Goal: Find specific page/section: Find specific page/section

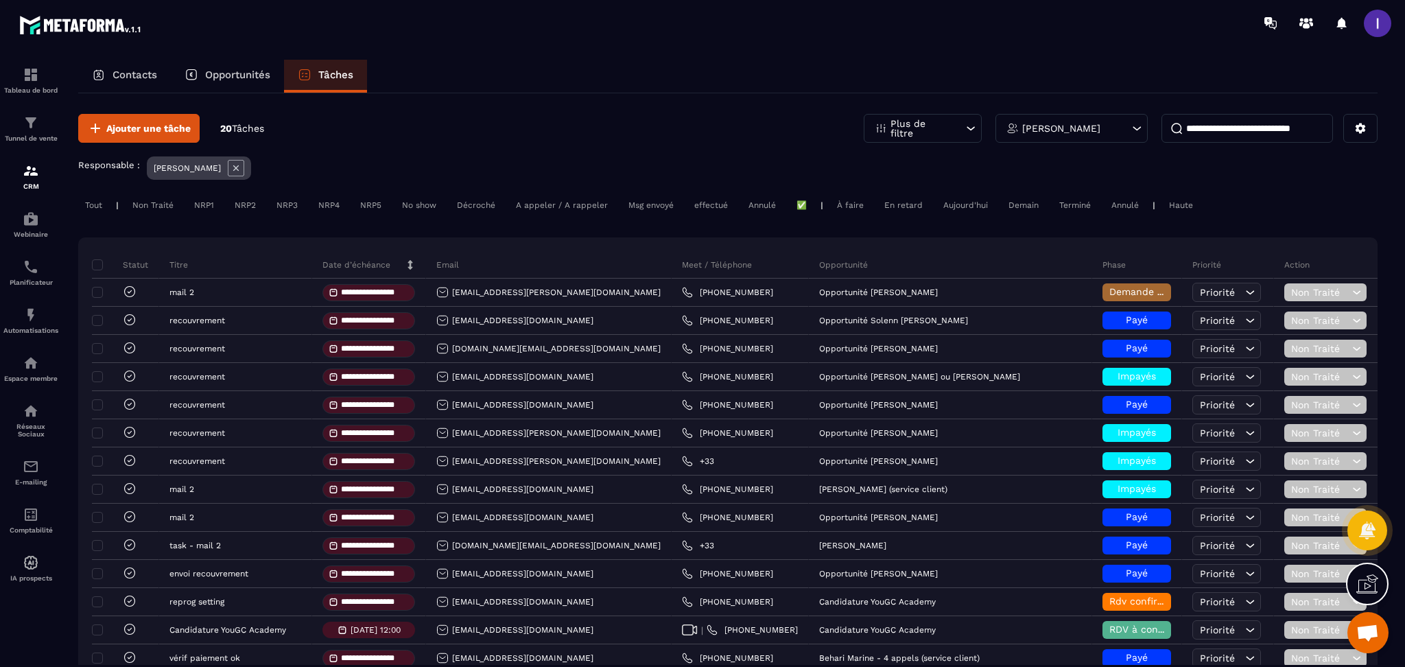
click at [1105, 202] on div "Aujourd'hui" at bounding box center [1125, 205] width 41 height 16
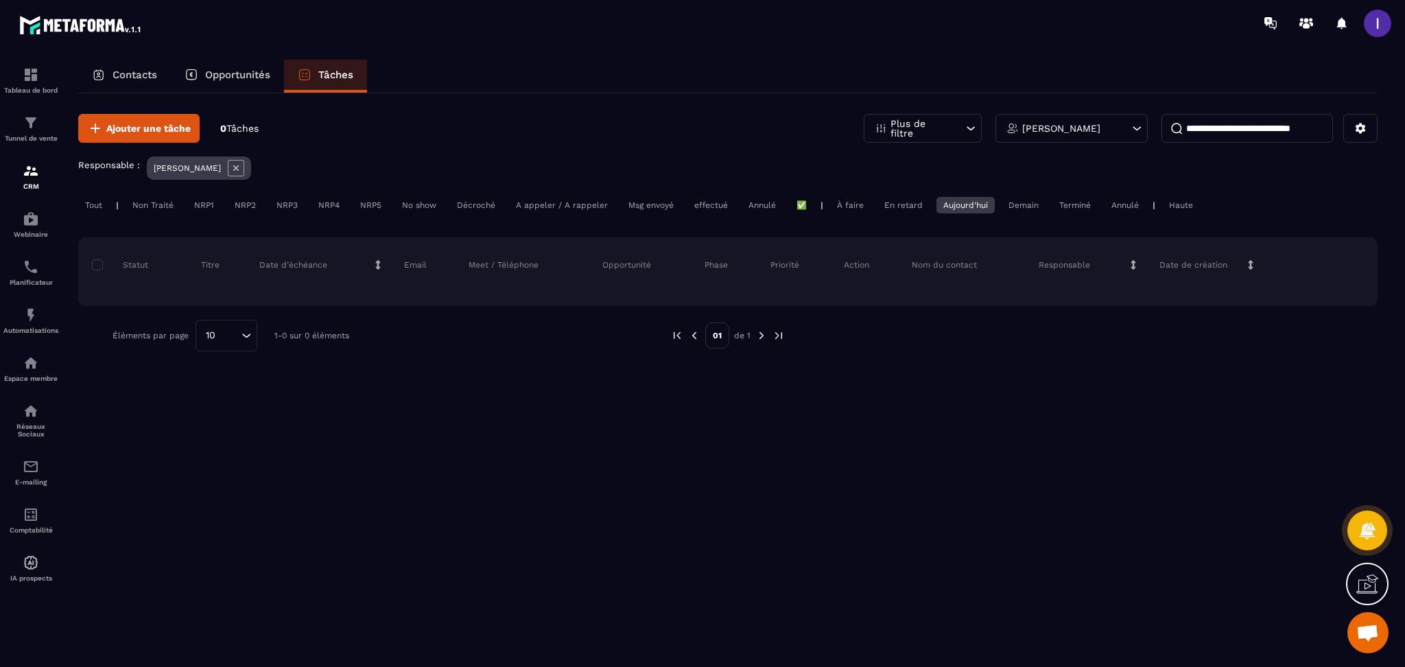
click at [1057, 136] on div "[PERSON_NAME]" at bounding box center [1072, 128] width 152 height 29
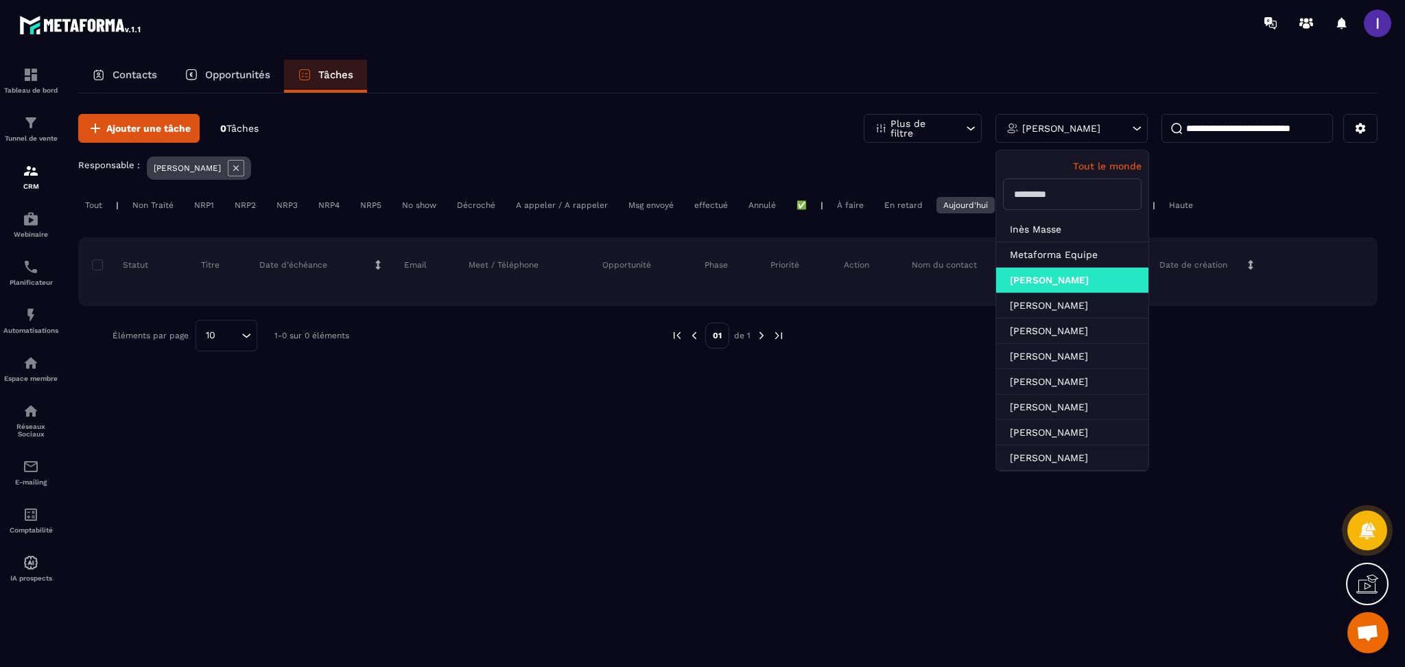
click at [1107, 162] on p "Tout le monde" at bounding box center [1072, 166] width 139 height 11
click at [1101, 165] on p "Tout le monde" at bounding box center [1072, 166] width 139 height 11
click at [239, 168] on icon at bounding box center [235, 167] width 5 height 5
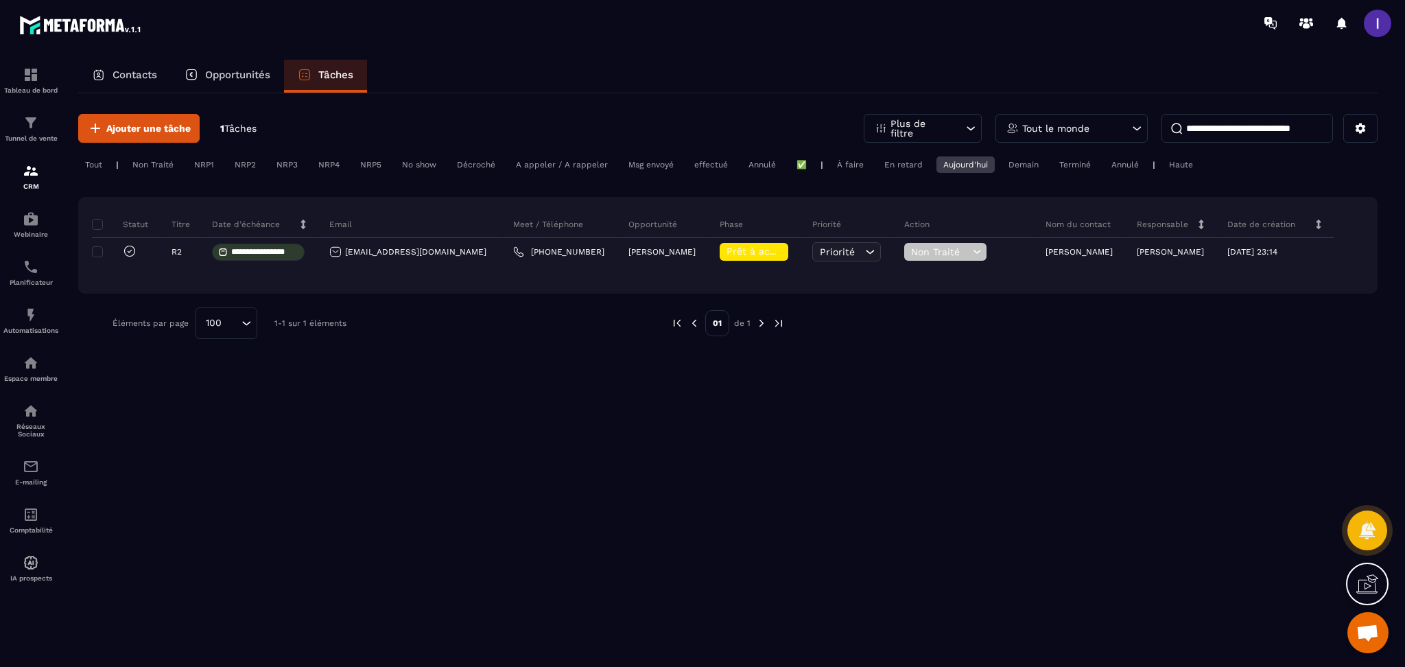
click at [232, 69] on p "Opportunités" at bounding box center [237, 75] width 65 height 12
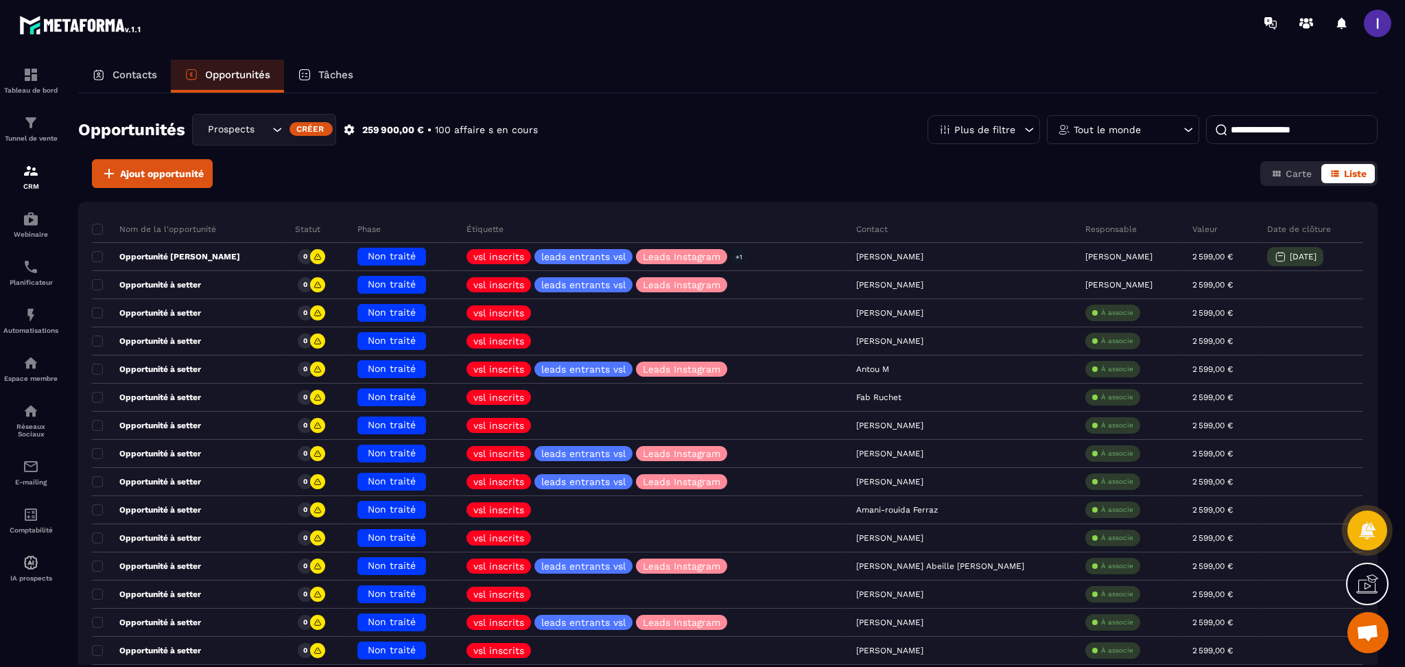
click at [236, 122] on div "Prospects Libres" at bounding box center [236, 129] width 67 height 15
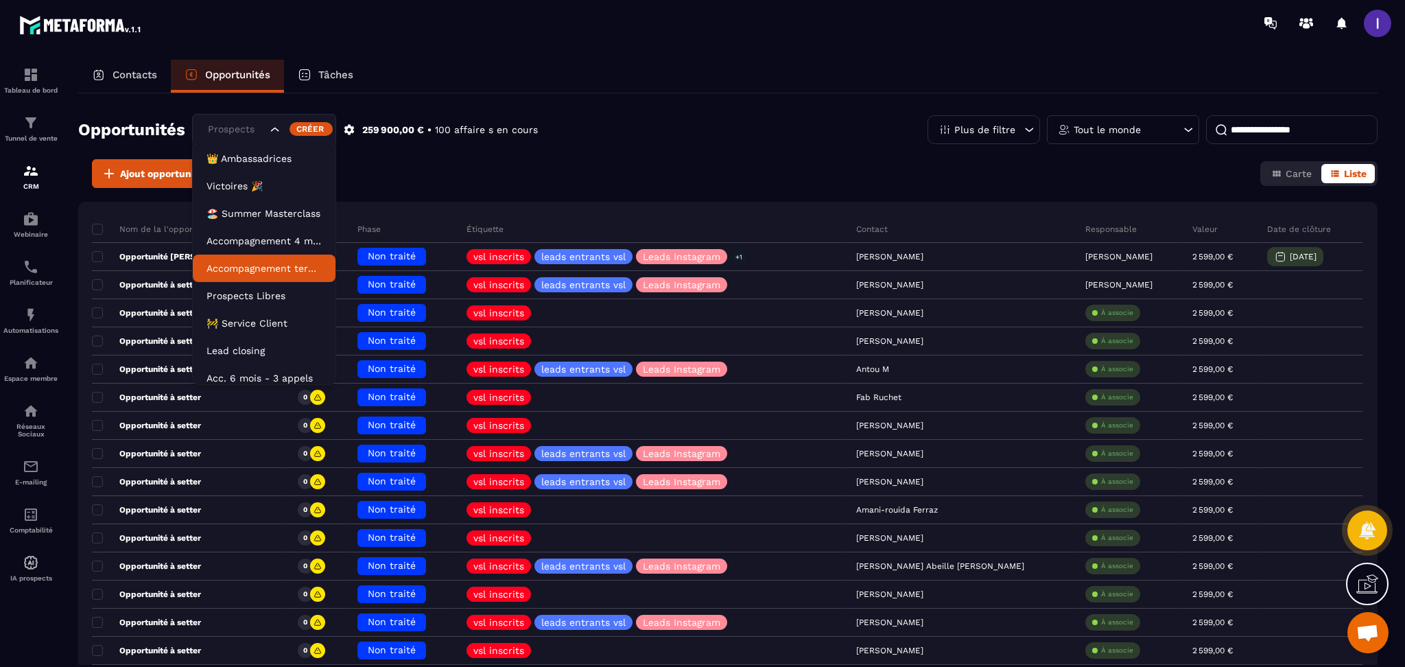
scroll to position [6, 0]
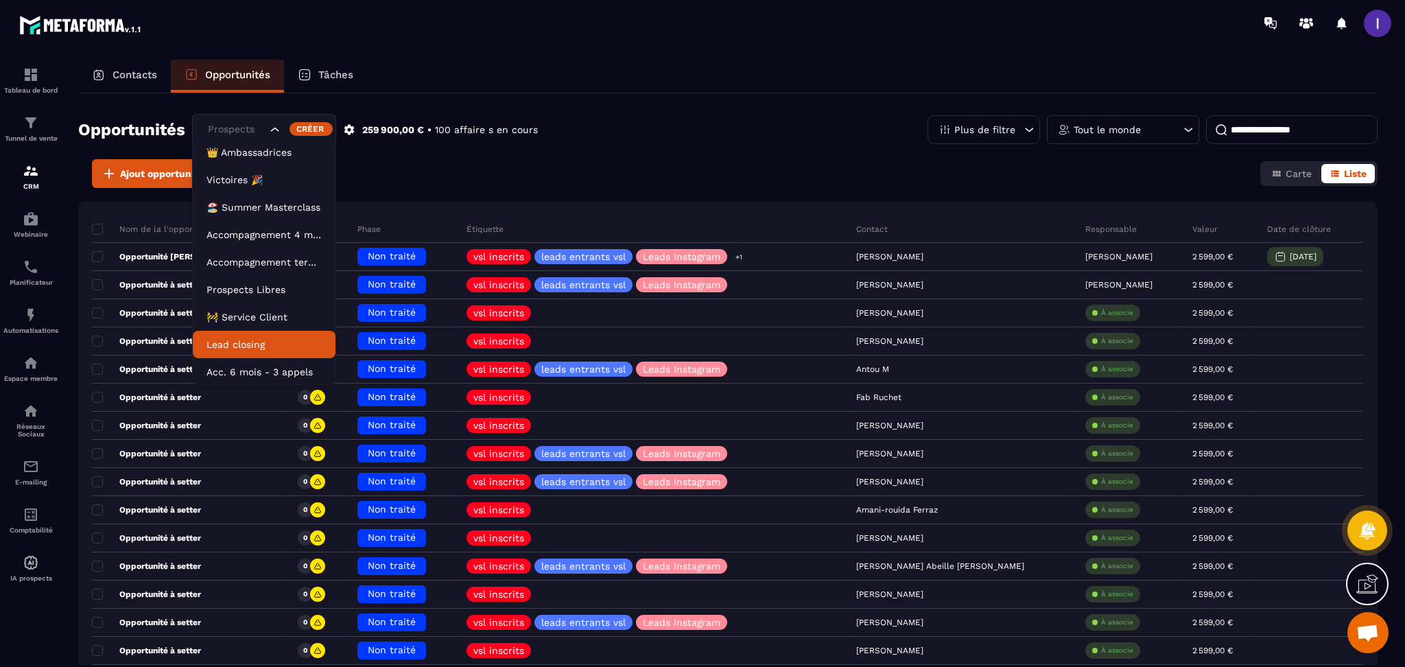
click at [244, 335] on li "Lead closing" at bounding box center [264, 344] width 143 height 27
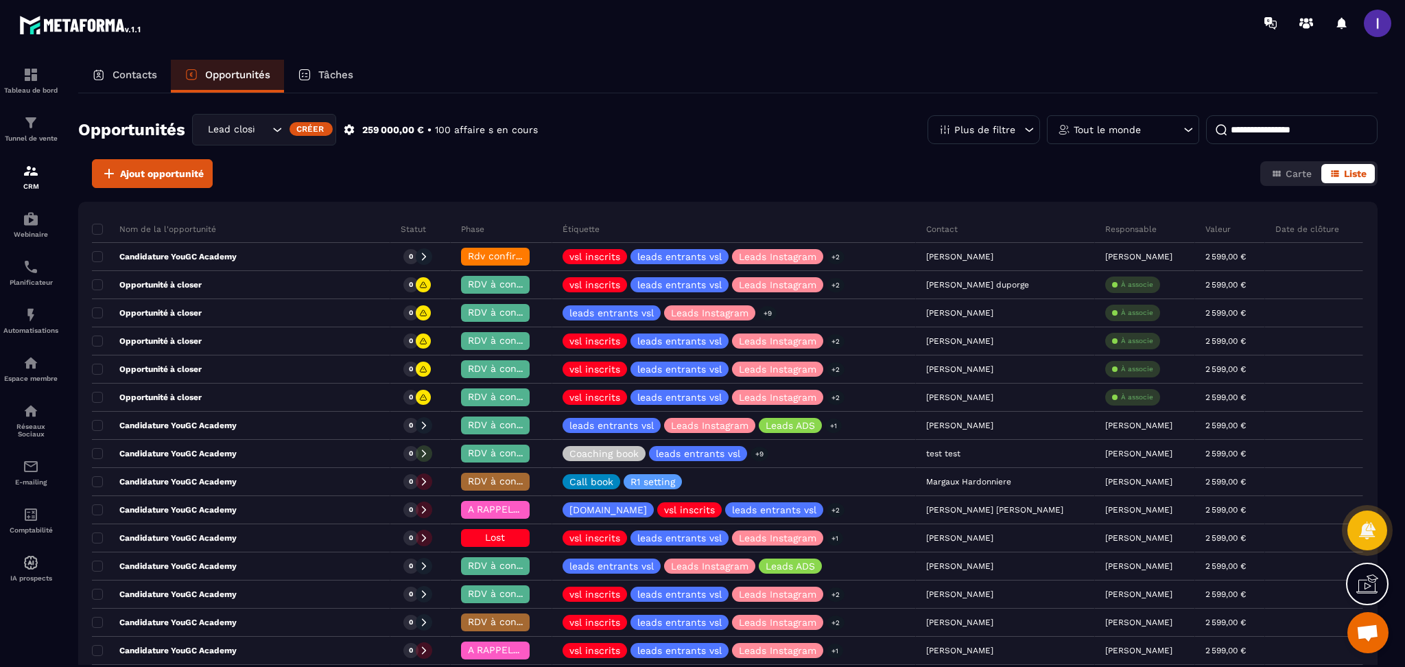
click at [1026, 135] on icon at bounding box center [1029, 130] width 14 height 14
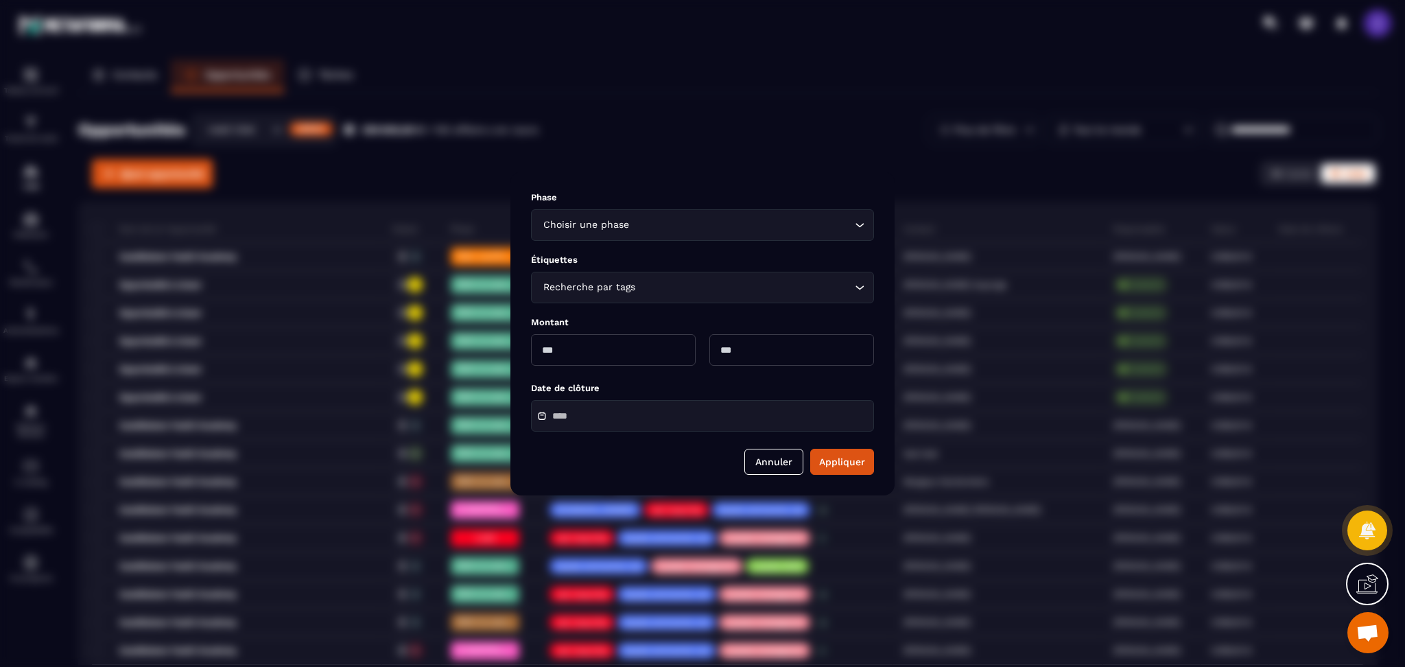
click at [577, 412] on input "Modal window" at bounding box center [600, 416] width 96 height 10
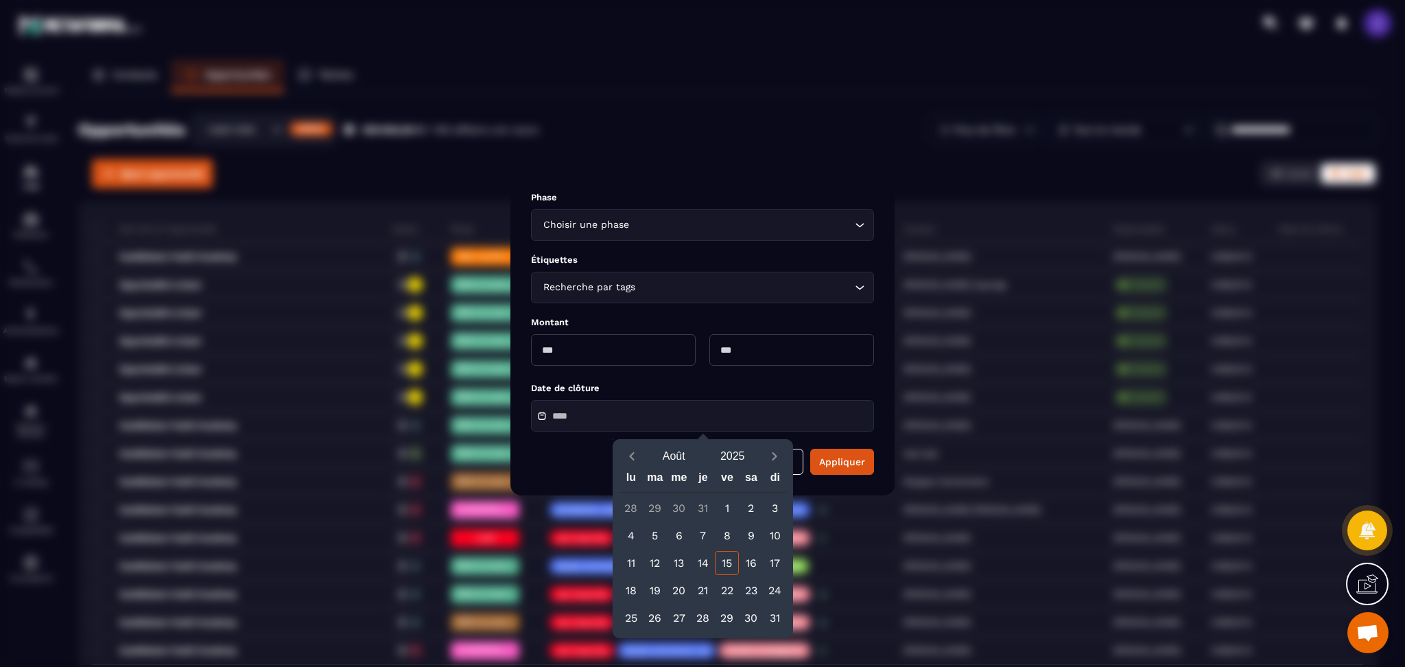
click at [577, 412] on input "Modal window" at bounding box center [600, 416] width 96 height 10
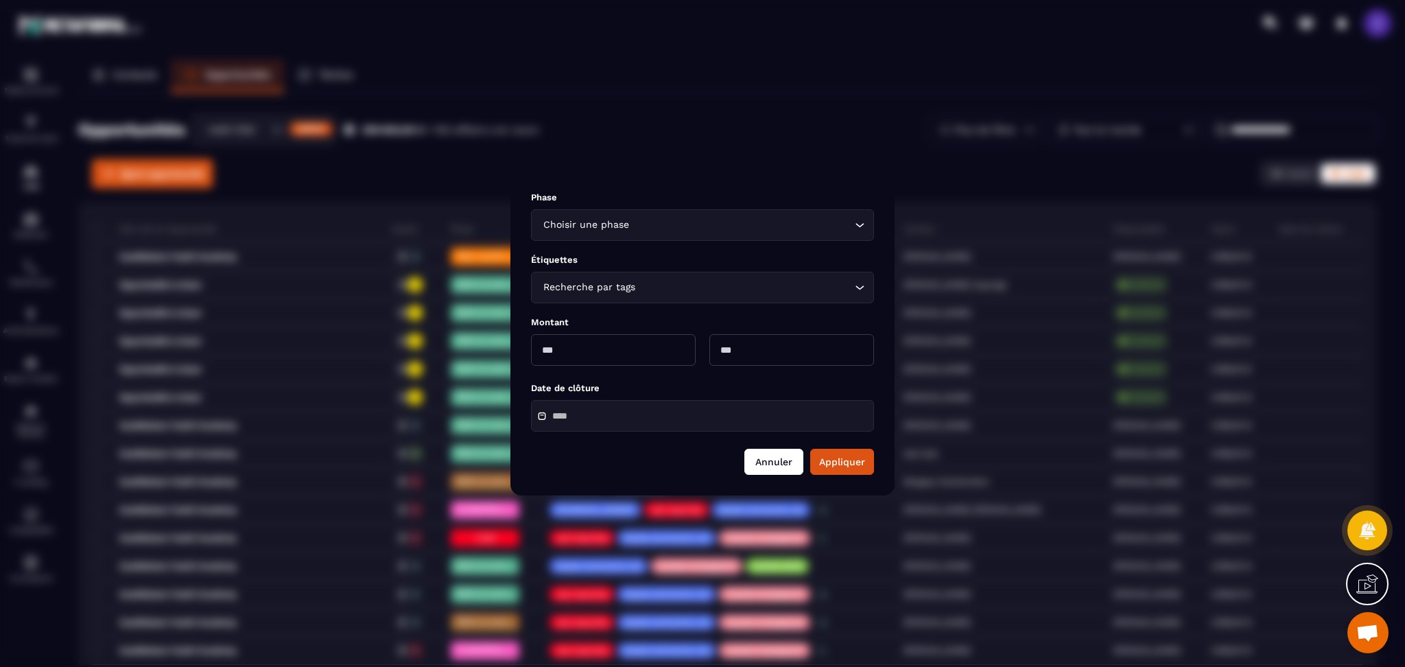
click at [782, 460] on button "Annuler" at bounding box center [773, 462] width 59 height 26
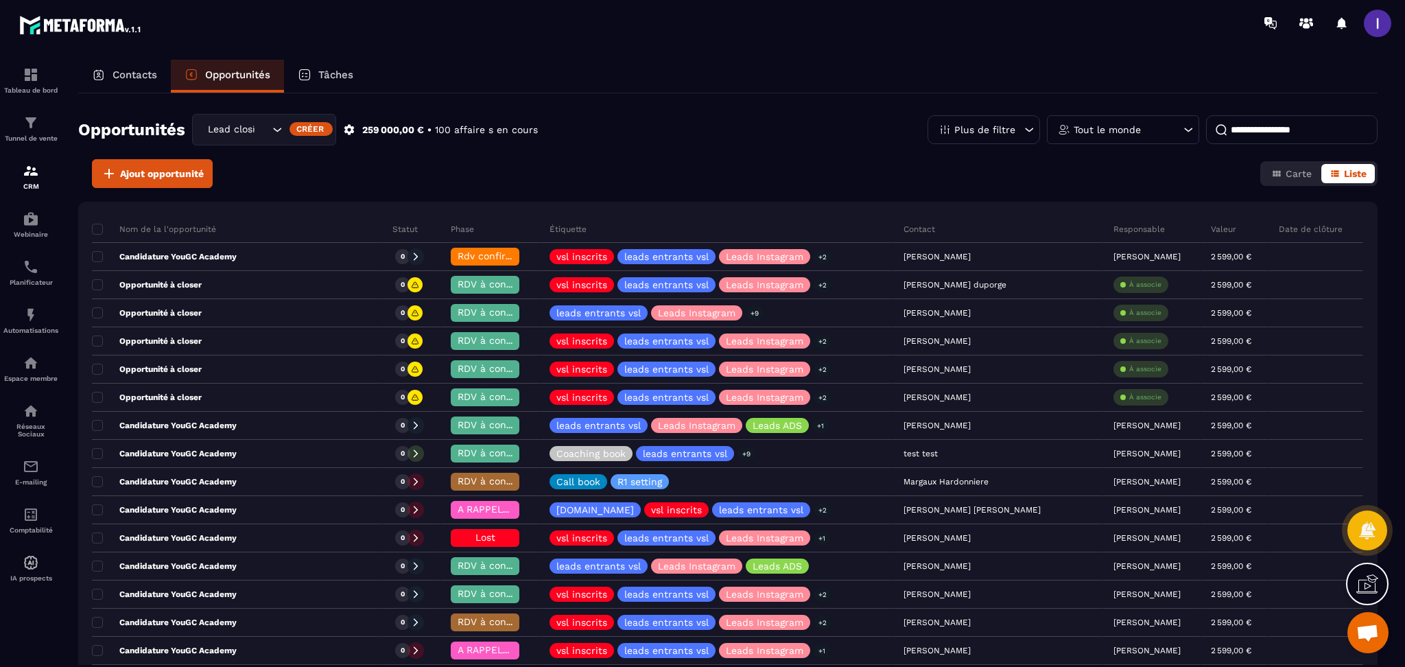
drag, startPoint x: 141, startPoint y: 71, endPoint x: 1381, endPoint y: 167, distance: 1244.3
click at [141, 71] on p "Contacts" at bounding box center [135, 75] width 45 height 12
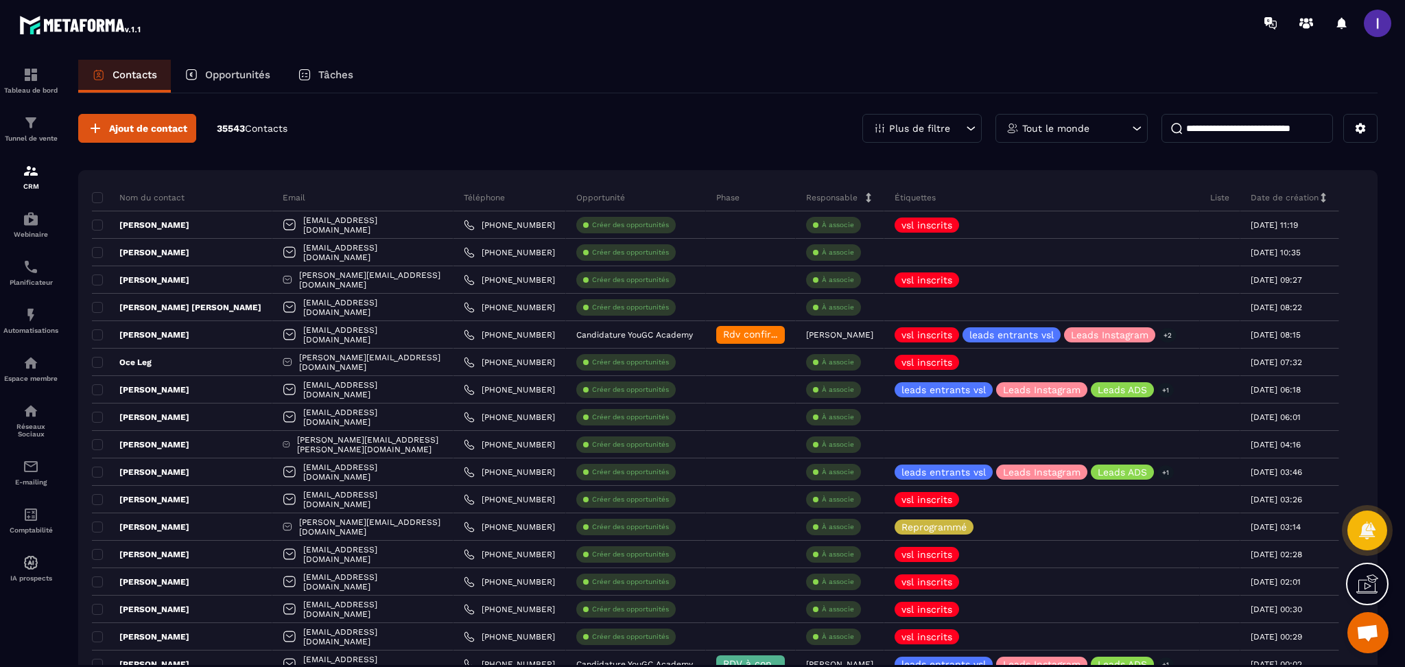
click at [1238, 132] on input at bounding box center [1248, 128] width 172 height 29
click at [948, 135] on div "Plus de filtre" at bounding box center [922, 128] width 119 height 29
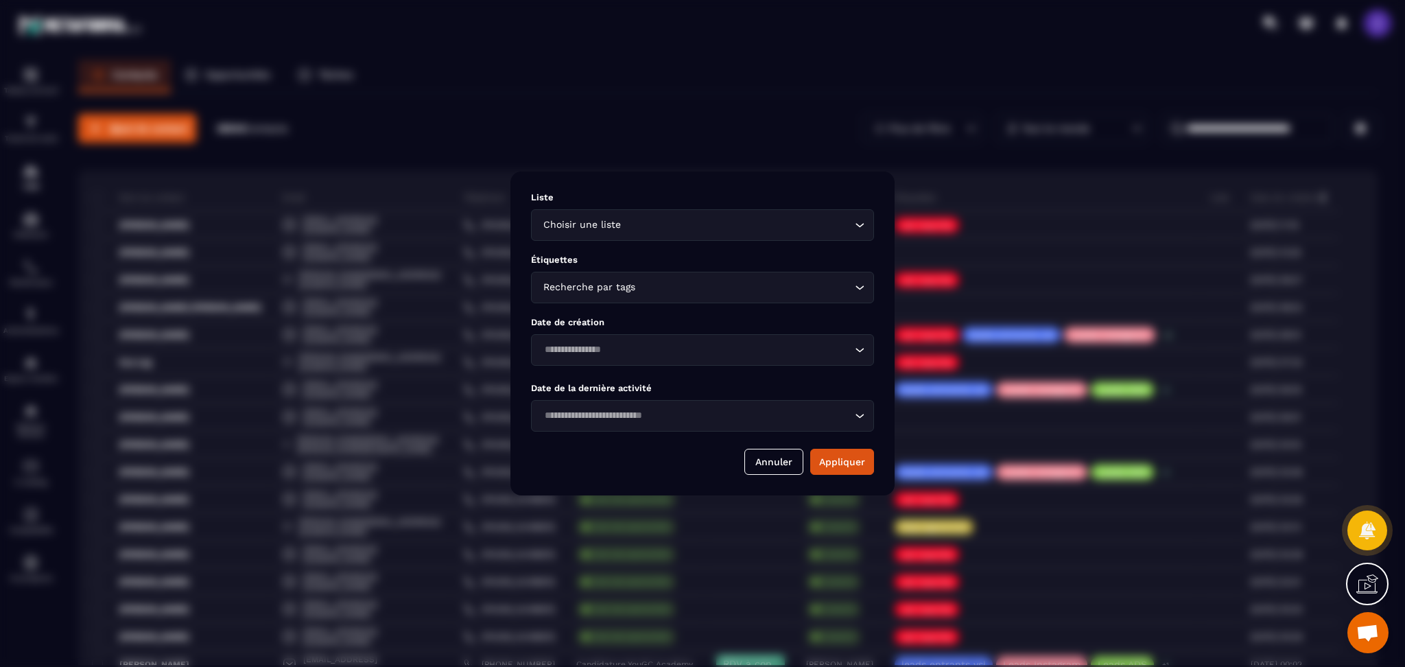
click at [586, 350] on input "Search for option" at bounding box center [696, 349] width 312 height 15
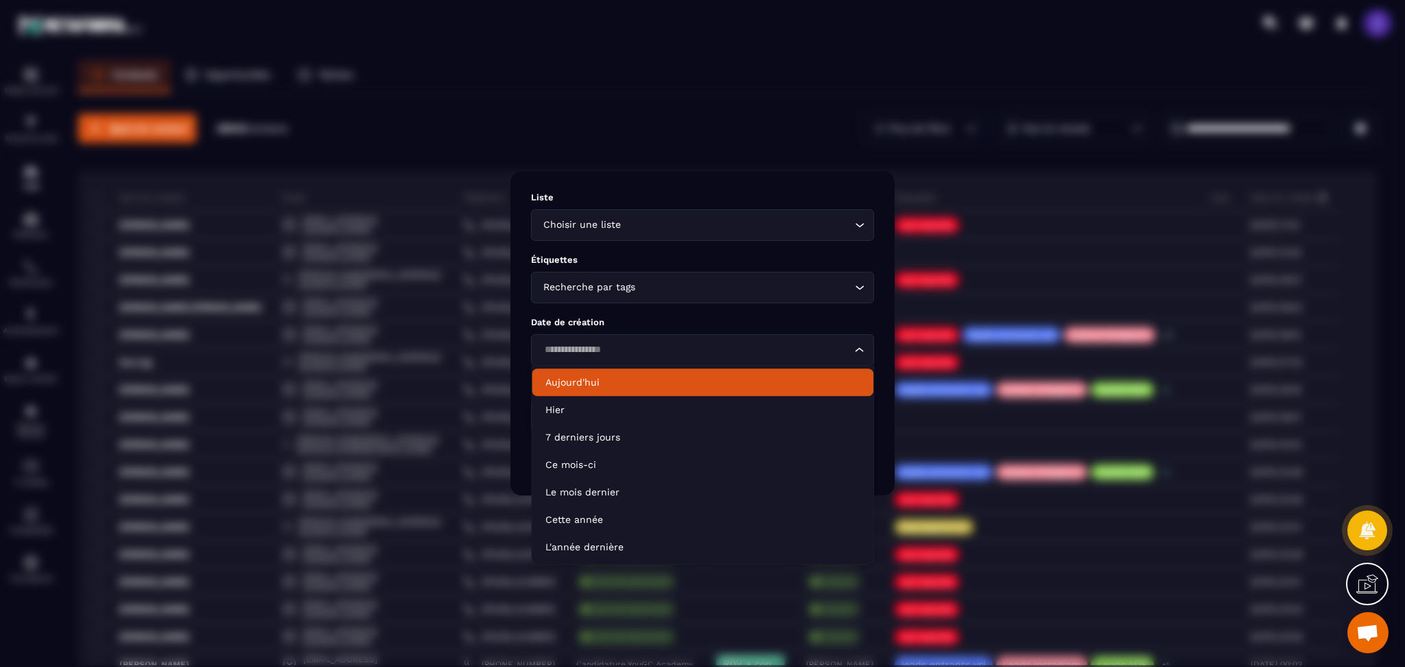
click at [579, 378] on p "Aujourd'hui" at bounding box center [703, 382] width 314 height 14
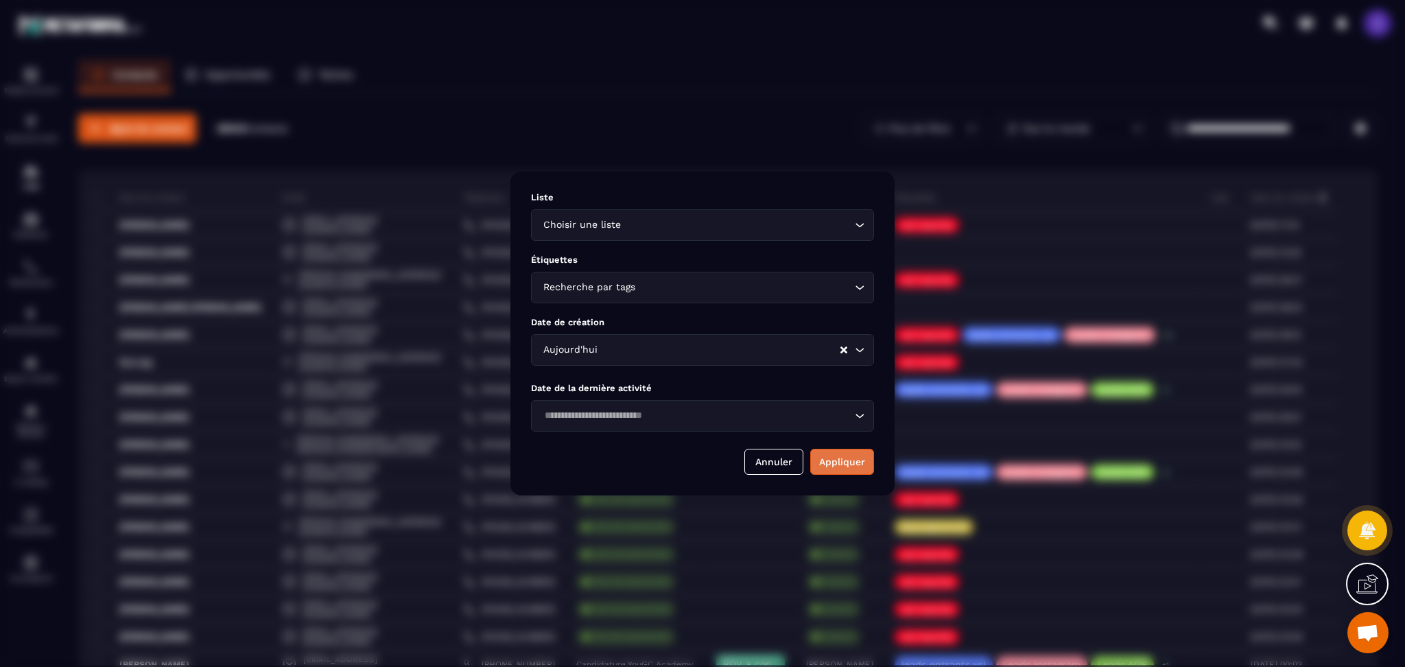
click at [827, 458] on button "Appliquer" at bounding box center [842, 462] width 64 height 26
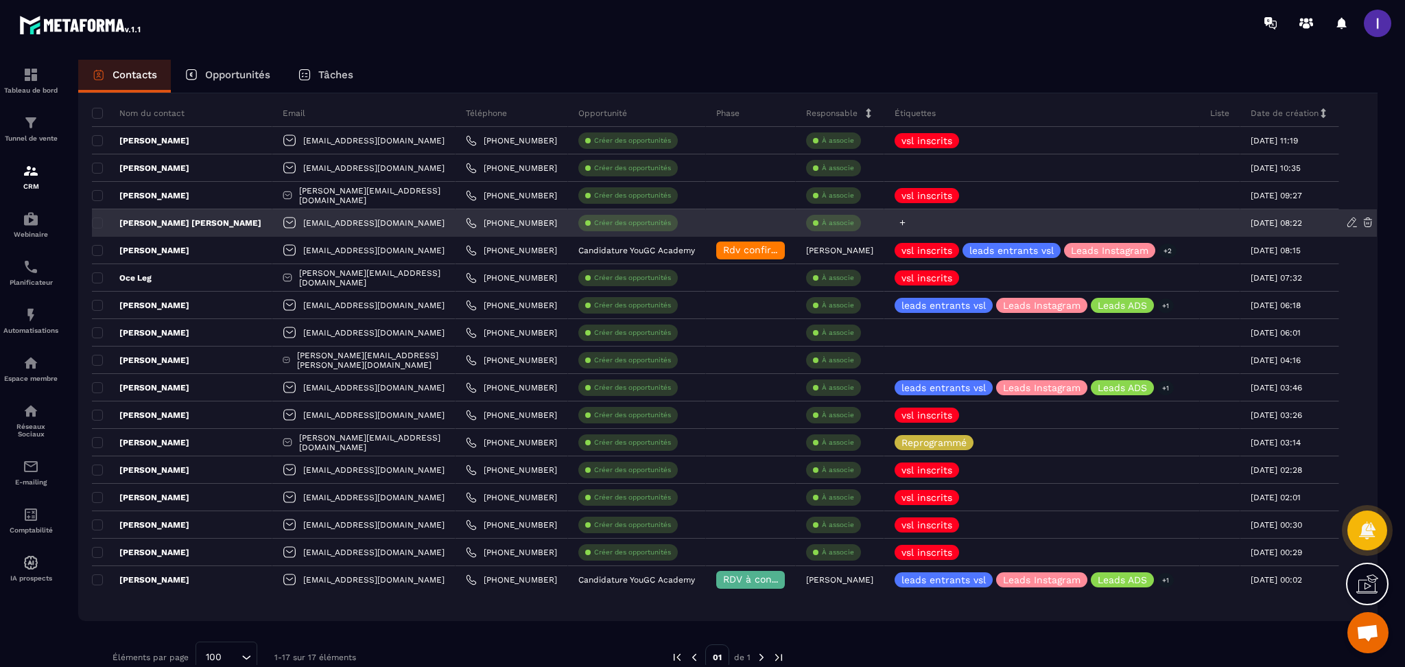
scroll to position [143, 0]
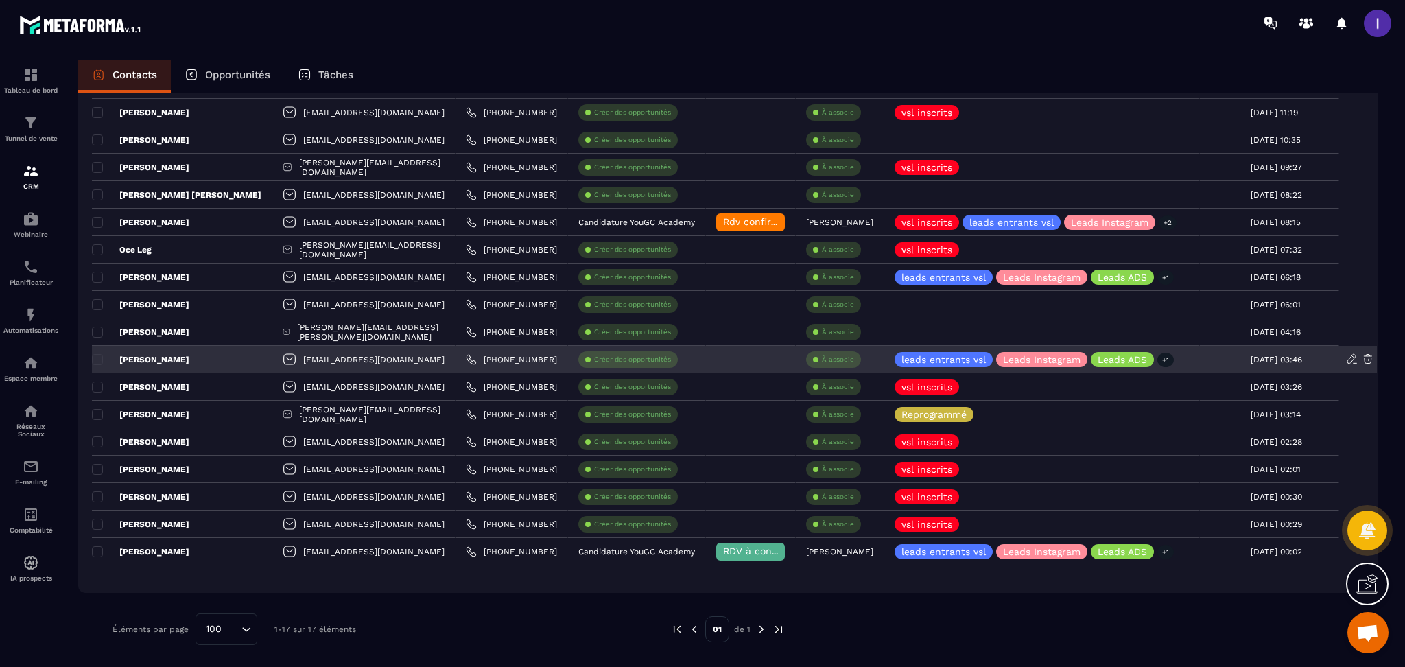
click at [162, 352] on div "[PERSON_NAME]" at bounding box center [182, 359] width 180 height 27
